Goal: Transaction & Acquisition: Purchase product/service

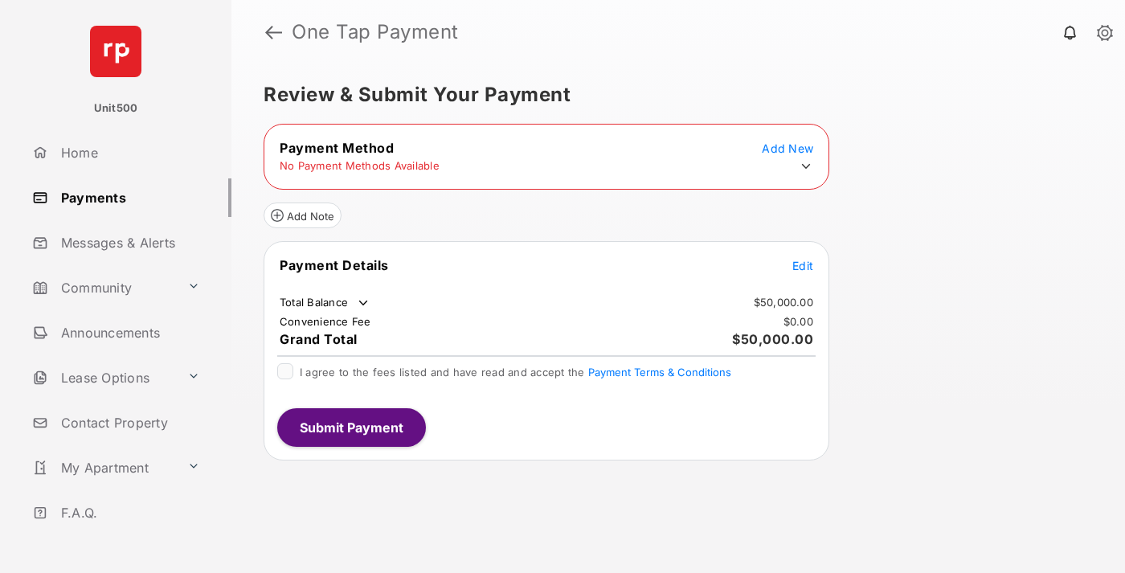
click at [803, 265] on span "Edit" at bounding box center [802, 266] width 21 height 14
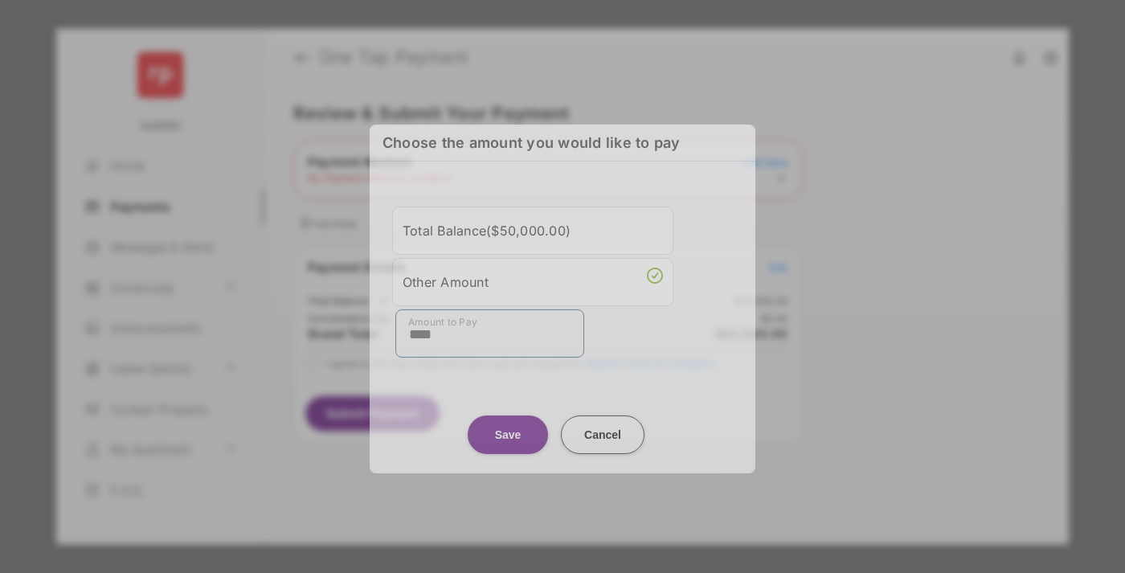
type input "****"
click at [508, 425] on button "Save" at bounding box center [508, 434] width 80 height 39
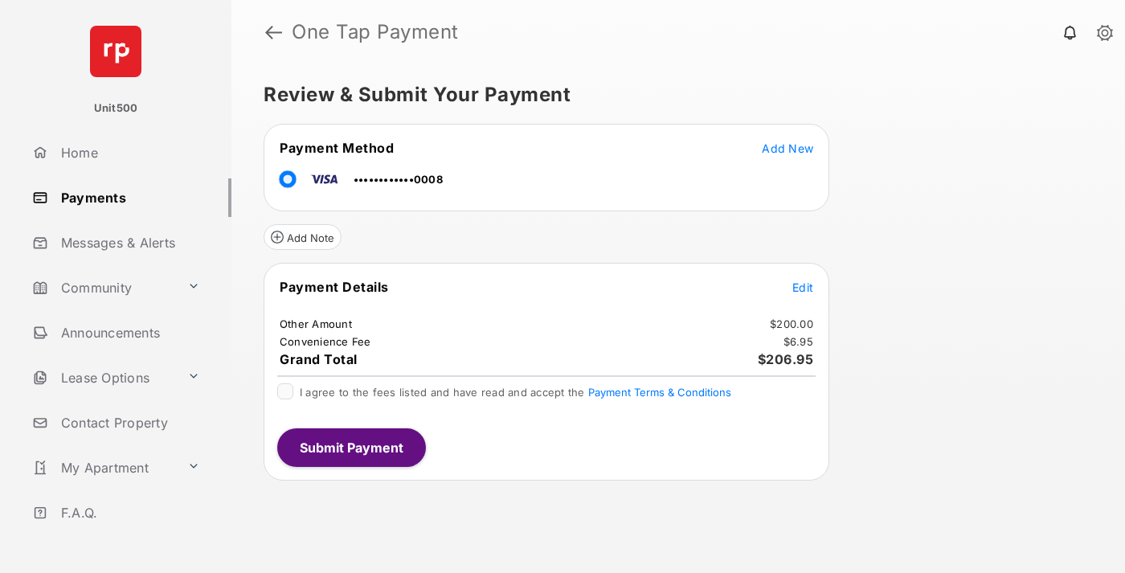
click at [803, 287] on span "Edit" at bounding box center [802, 287] width 21 height 14
click at [350, 447] on button "Submit Payment" at bounding box center [351, 447] width 149 height 39
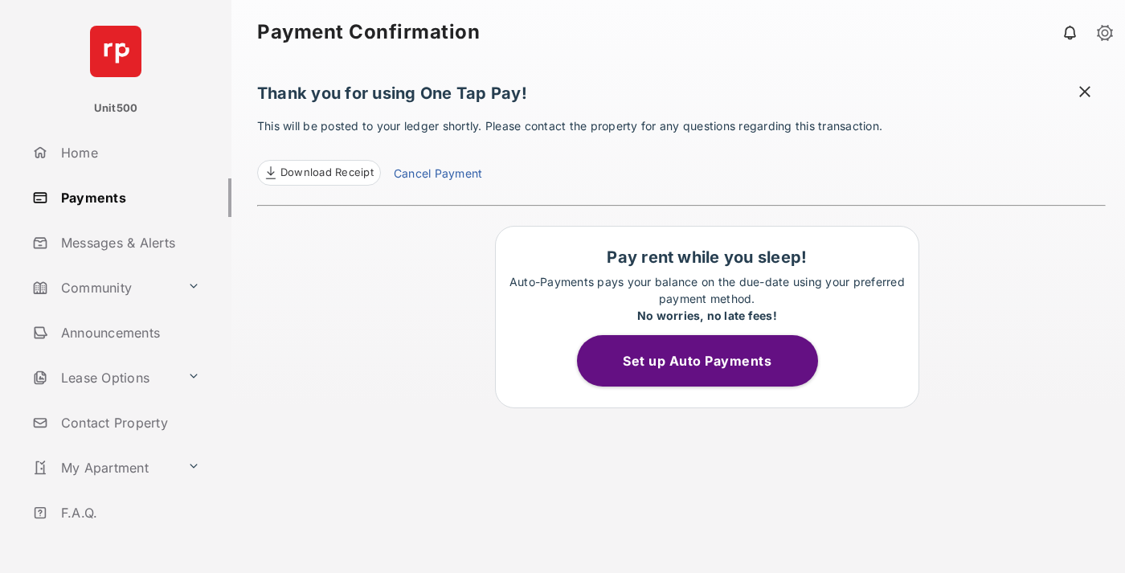
click at [1085, 93] on span at bounding box center [1085, 94] width 16 height 20
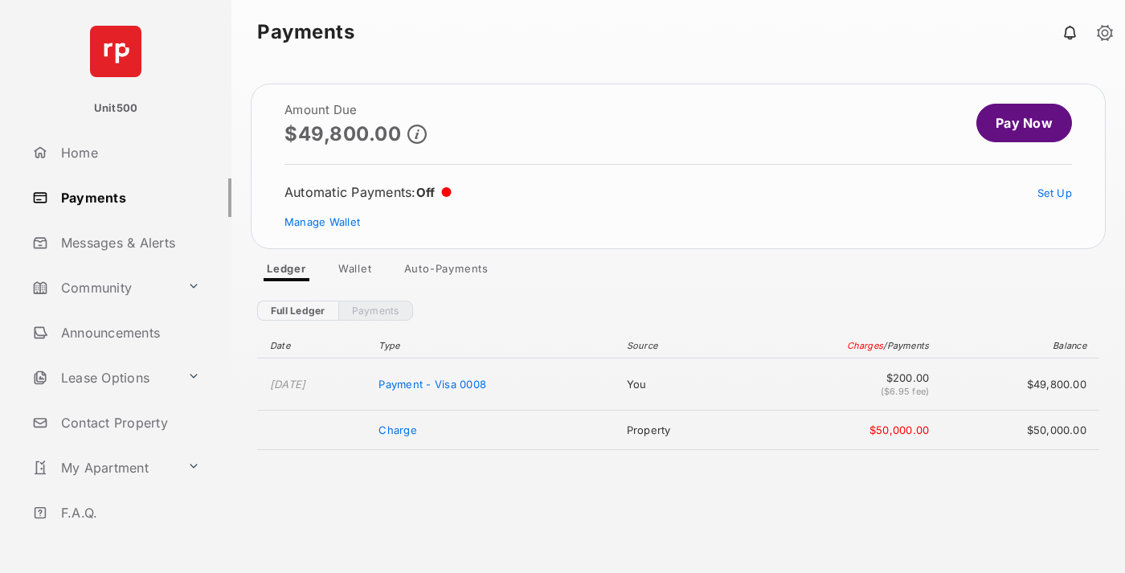
click at [322, 222] on link "Manage Wallet" at bounding box center [322, 221] width 76 height 13
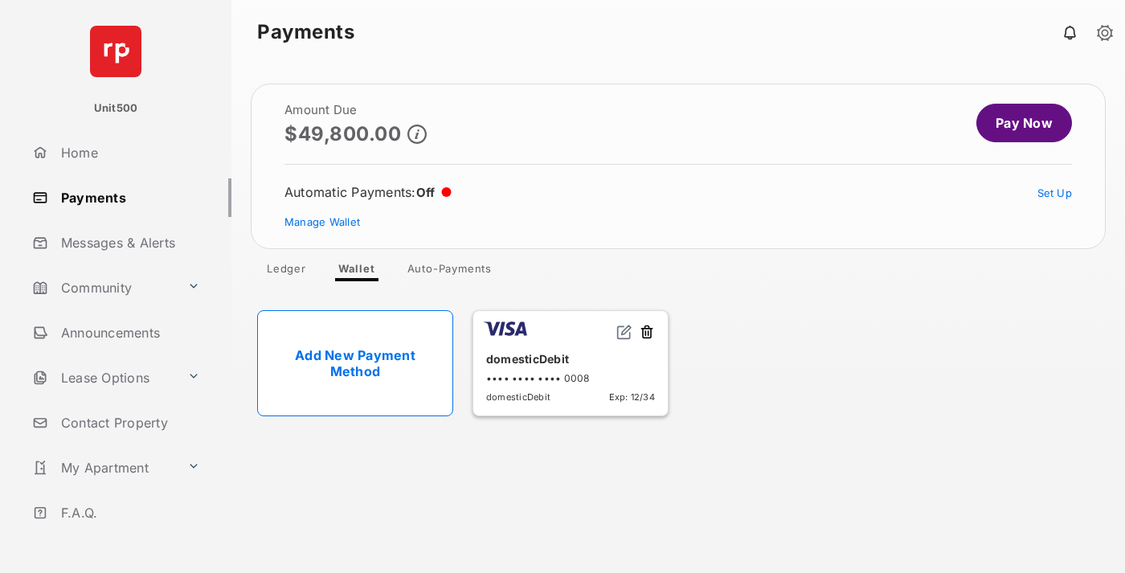
click at [647, 333] on button at bounding box center [647, 333] width 16 height 18
